Goal: Register for event/course

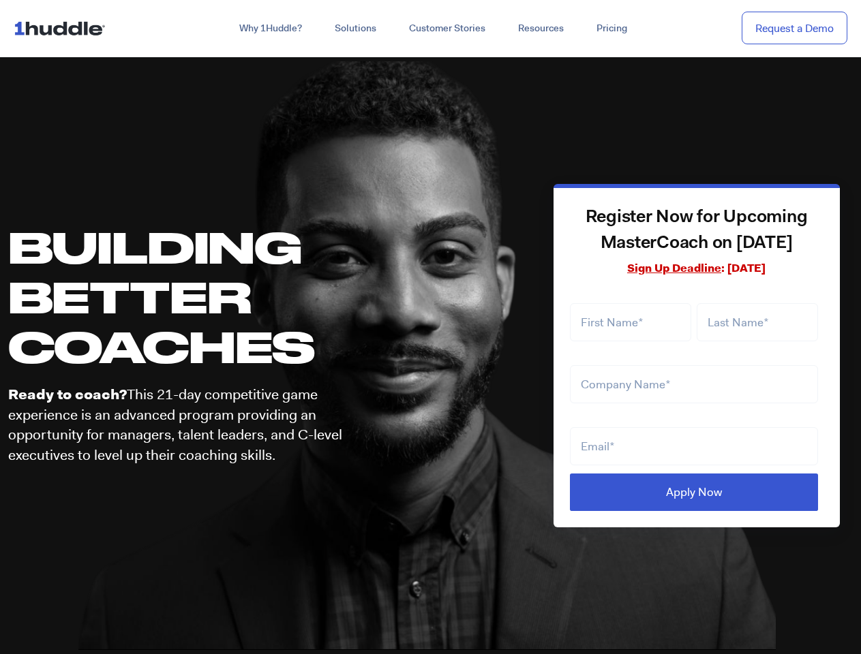
click at [430, 327] on div "Register Now for Upcoming MasterCoach on [DATE] Sign Up Deadline : [DATE] LTLS …" at bounding box center [636, 355] width 419 height 589
click at [269, 29] on link "Why 1Huddle?" at bounding box center [270, 28] width 95 height 25
click at [354, 29] on link "Solutions" at bounding box center [355, 28] width 74 height 25
click at [540, 29] on link "Resources" at bounding box center [541, 28] width 78 height 25
click at [696, 358] on div at bounding box center [696, 377] width 253 height 54
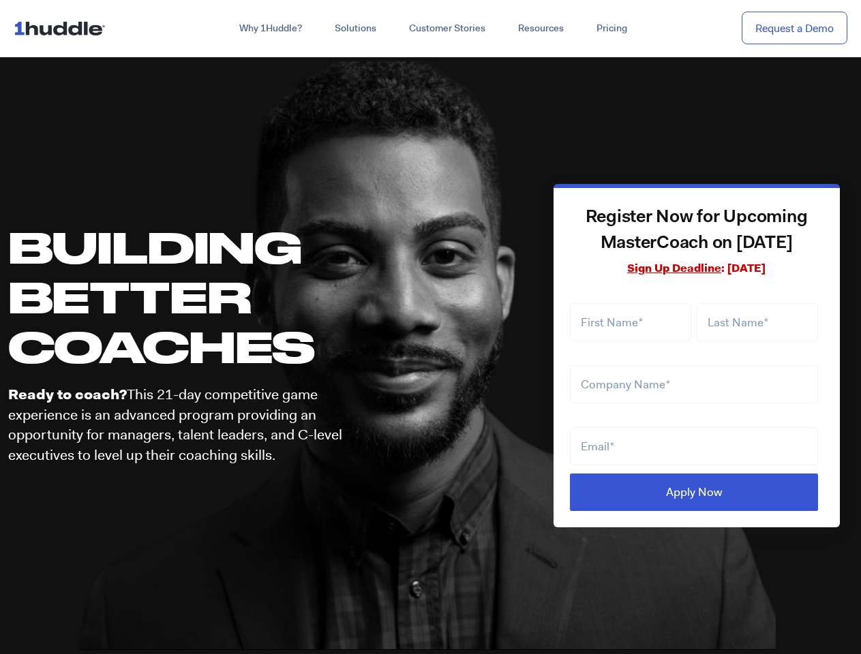
click at [694, 492] on input "Apply Now" at bounding box center [694, 492] width 249 height 37
